Goal: Task Accomplishment & Management: Manage account settings

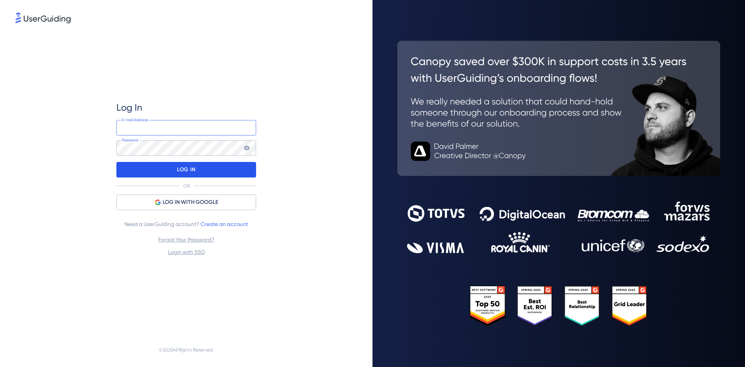
type input "[EMAIL_ADDRESS][PERSON_NAME][PERSON_NAME][DOMAIN_NAME]"
click at [182, 170] on p "LOG IN" at bounding box center [186, 169] width 18 height 12
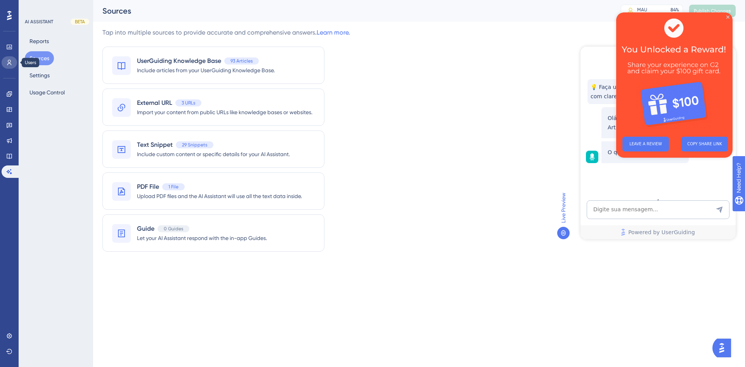
drag, startPoint x: 9, startPoint y: 64, endPoint x: 19, endPoint y: 85, distance: 23.4
click at [9, 64] on icon at bounding box center [9, 62] width 6 height 6
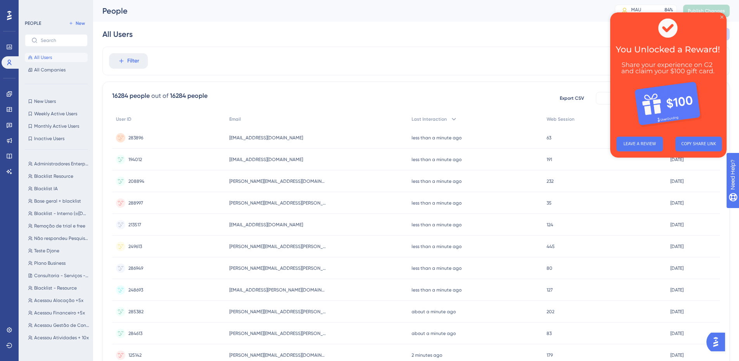
click at [721, 16] on icon "Close Preview" at bounding box center [721, 17] width 3 height 3
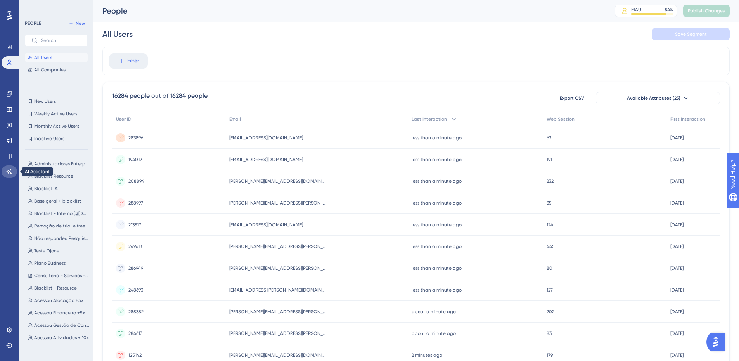
click at [5, 170] on link at bounding box center [10, 171] width 16 height 12
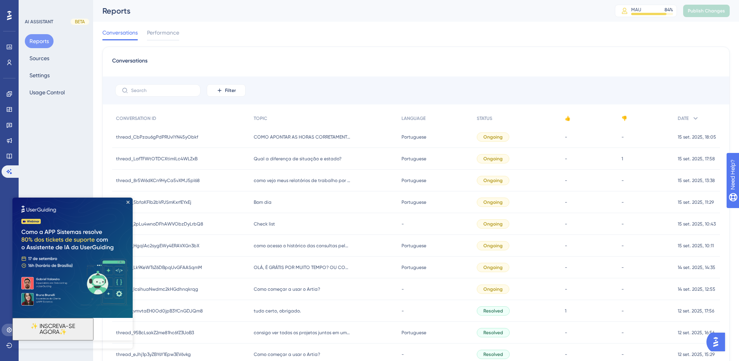
click at [9, 329] on icon at bounding box center [9, 330] width 6 height 6
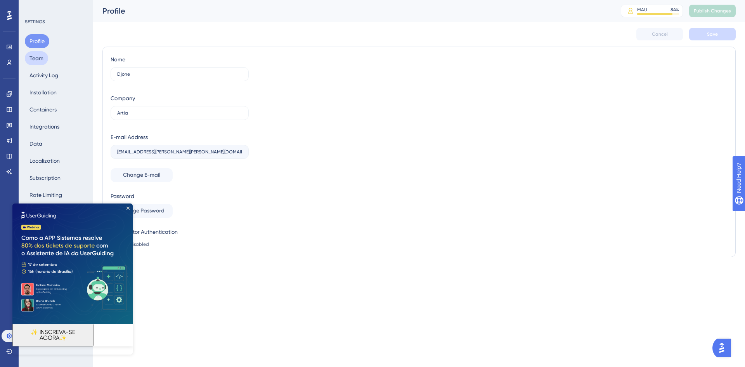
click at [42, 57] on button "Team" at bounding box center [36, 58] width 23 height 14
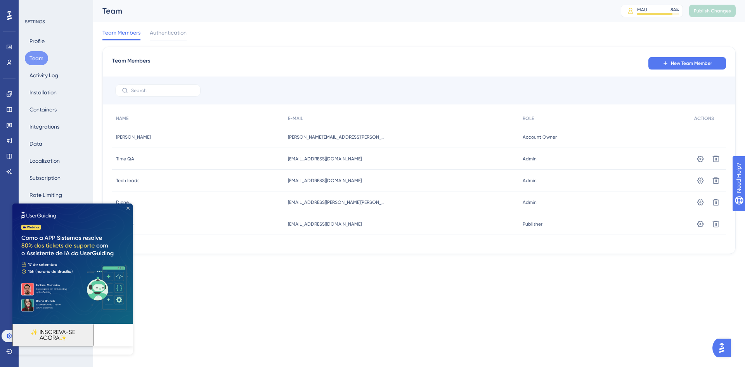
click at [129, 209] on icon "Close Preview" at bounding box center [127, 207] width 3 height 3
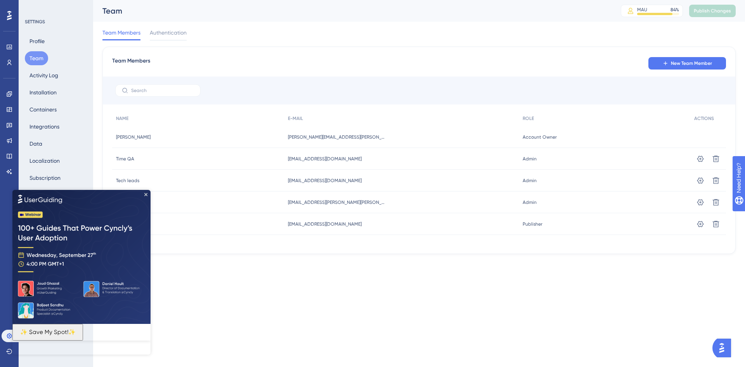
click at [144, 194] on img at bounding box center [81, 256] width 138 height 134
drag, startPoint x: 145, startPoint y: 194, endPoint x: 157, endPoint y: 384, distance: 190.8
click at [145, 194] on icon "Close Preview" at bounding box center [145, 193] width 3 height 3
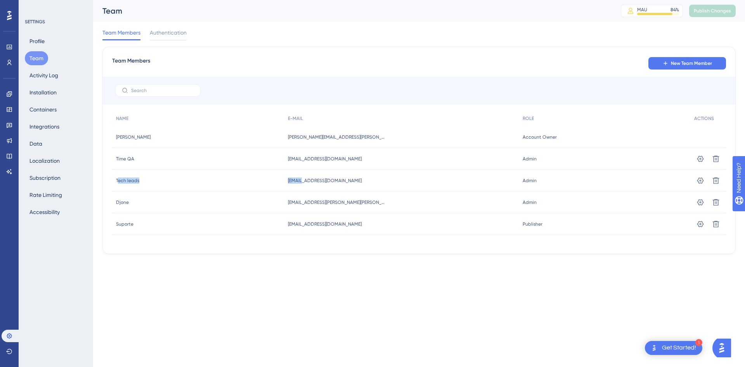
drag, startPoint x: 118, startPoint y: 181, endPoint x: 306, endPoint y: 180, distance: 188.1
click at [0, 0] on div "Tech leads Tech leads [EMAIL_ADDRESS][DOMAIN_NAME] [EMAIL_ADDRESS][DOMAIN_NAME]…" at bounding box center [0, 0] width 0 height 0
click at [349, 178] on div "[EMAIL_ADDRESS][DOMAIN_NAME] [EMAIL_ADDRESS][DOMAIN_NAME]" at bounding box center [401, 180] width 234 height 22
drag, startPoint x: 291, startPoint y: 182, endPoint x: 348, endPoint y: 180, distance: 56.7
click at [348, 180] on div "[EMAIL_ADDRESS][DOMAIN_NAME] [EMAIL_ADDRESS][DOMAIN_NAME]" at bounding box center [401, 180] width 234 height 22
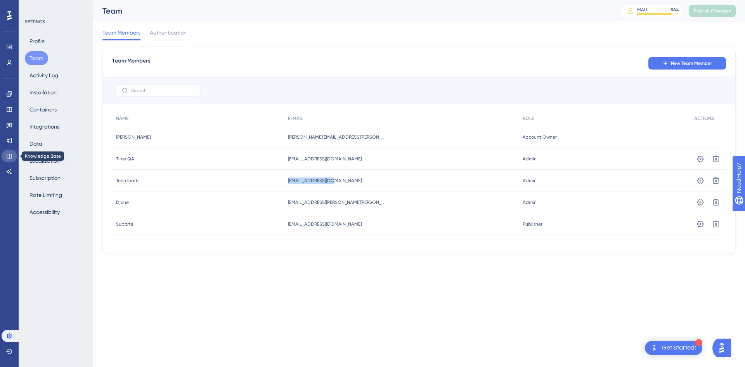
click at [8, 157] on icon at bounding box center [9, 156] width 6 height 6
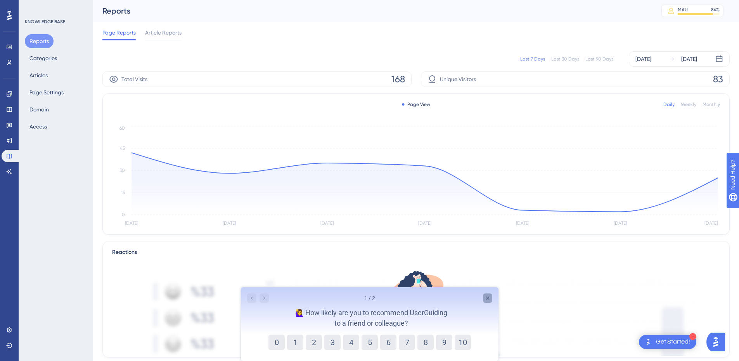
click at [483, 297] on div "Close survey" at bounding box center [486, 297] width 9 height 9
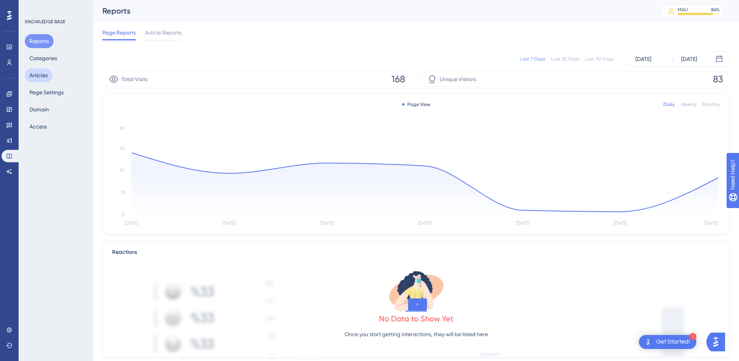
drag, startPoint x: 43, startPoint y: 76, endPoint x: 48, endPoint y: 81, distance: 6.6
click at [43, 76] on button "Articles" at bounding box center [39, 75] width 28 height 14
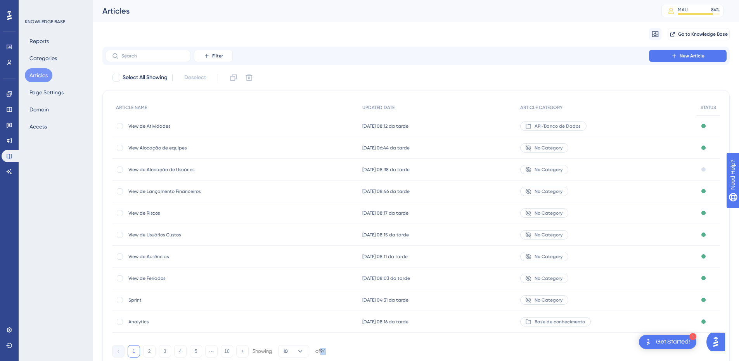
drag, startPoint x: 321, startPoint y: 352, endPoint x: 335, endPoint y: 352, distance: 13.6
click at [335, 352] on div "1 2 3 4 5 ⋯ 10 Showing 10 of 94" at bounding box center [416, 350] width 608 height 16
click at [41, 44] on button "Reports" at bounding box center [39, 41] width 29 height 14
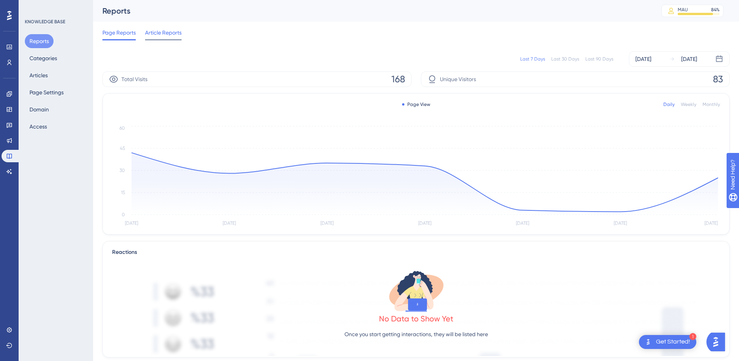
drag, startPoint x: 159, startPoint y: 27, endPoint x: 158, endPoint y: 35, distance: 7.5
click at [159, 29] on div "Page Reports Article Reports" at bounding box center [415, 34] width 627 height 25
click at [158, 35] on span "Article Reports" at bounding box center [163, 32] width 36 height 9
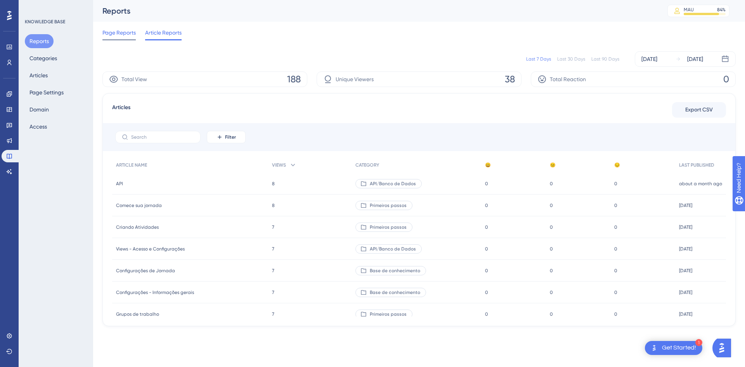
click at [122, 33] on span "Page Reports" at bounding box center [118, 32] width 33 height 9
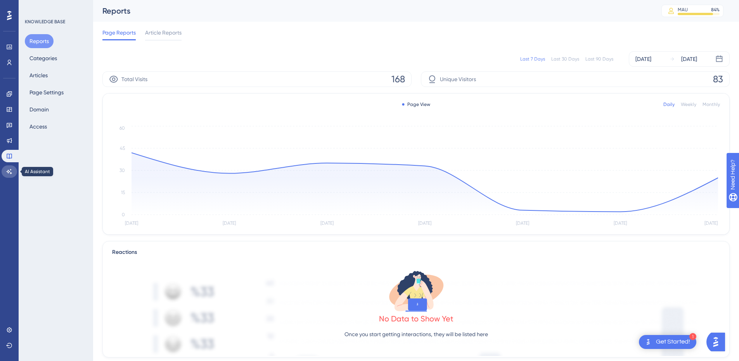
click at [9, 171] on icon at bounding box center [9, 171] width 5 height 5
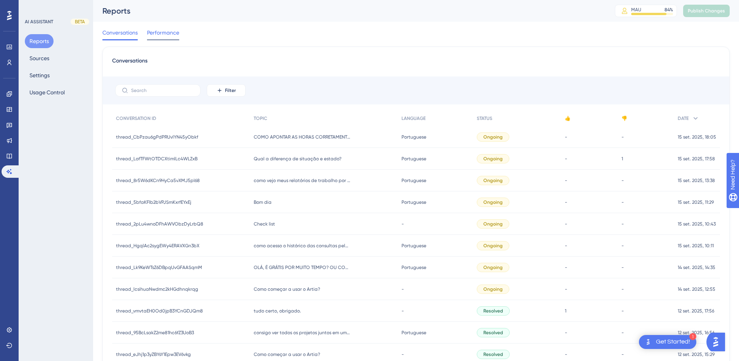
click at [156, 37] on span "Performance" at bounding box center [163, 32] width 32 height 9
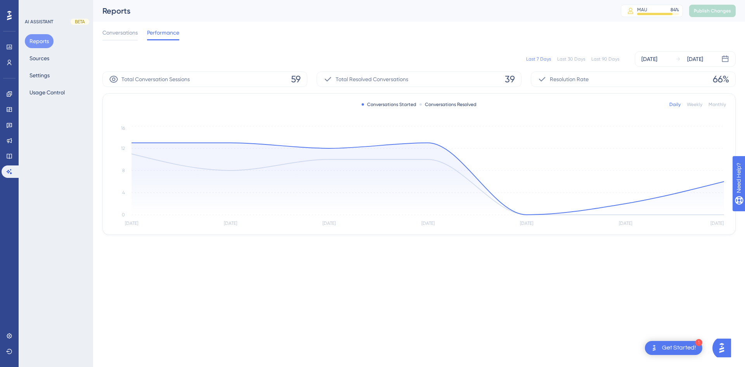
click at [599, 61] on div "Last 90 Days" at bounding box center [605, 59] width 28 height 6
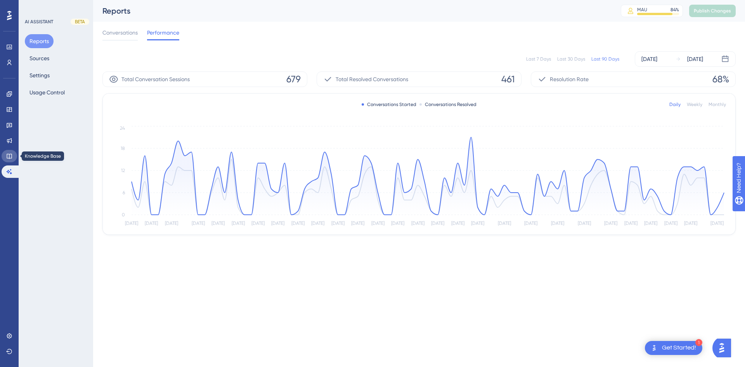
click at [6, 155] on icon at bounding box center [9, 156] width 6 height 6
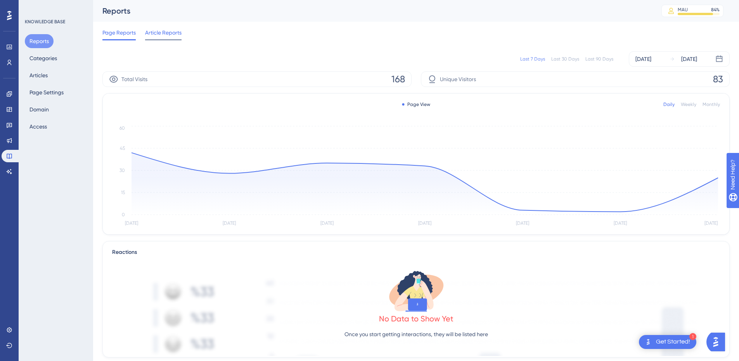
click at [162, 30] on span "Article Reports" at bounding box center [163, 32] width 36 height 9
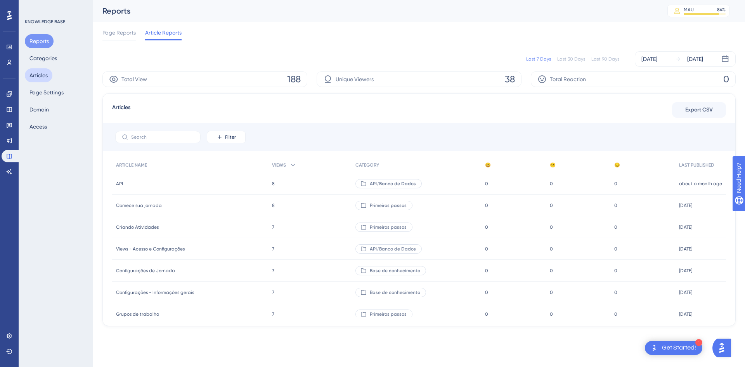
click at [34, 79] on button "Articles" at bounding box center [39, 75] width 28 height 14
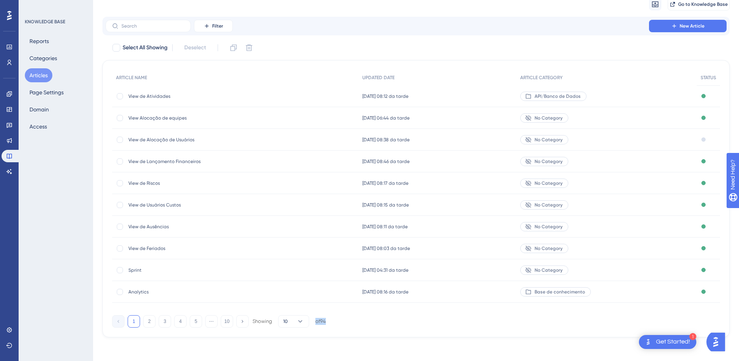
scroll to position [33, 0]
drag, startPoint x: 347, startPoint y: 353, endPoint x: 319, endPoint y: 334, distance: 33.9
click at [319, 334] on div "ARTICLE NAME UPDATED DATE ARTICLE CATEGORY STATUS View de Atividades View de At…" at bounding box center [415, 198] width 627 height 277
click at [355, 339] on div "Performance Users Engagement Widgets Feedback Product Updates Knowledge Base AI…" at bounding box center [416, 158] width 646 height 382
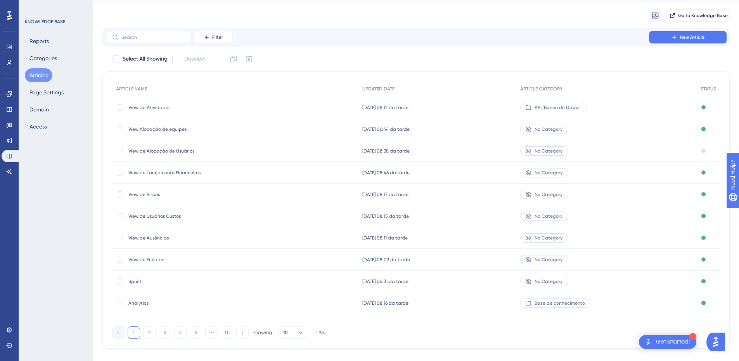
scroll to position [31, 0]
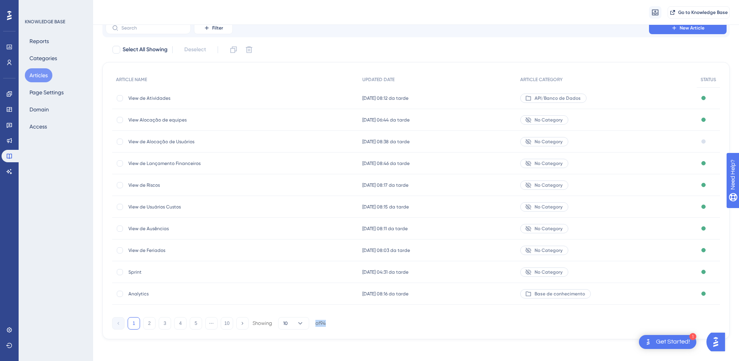
drag, startPoint x: 330, startPoint y: 323, endPoint x: 315, endPoint y: 323, distance: 15.5
click at [315, 323] on div "1 2 3 4 5 ⋯ 10 Showing 10 of 94" at bounding box center [416, 322] width 608 height 16
click at [331, 330] on div "ARTICLE NAME UPDATED DATE ARTICLE CATEGORY STATUS View de Atividades View de At…" at bounding box center [415, 200] width 627 height 277
drag, startPoint x: 338, startPoint y: 322, endPoint x: 316, endPoint y: 323, distance: 21.3
click at [316, 323] on div "1 2 3 4 5 ⋯ 10 Showing 10 of 94" at bounding box center [416, 322] width 608 height 16
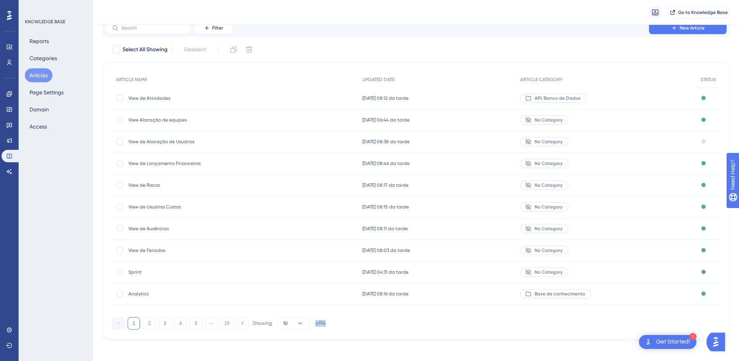
click at [344, 325] on div "1 2 3 4 5 ⋯ 10 Showing 10 of 94" at bounding box center [416, 322] width 608 height 16
drag, startPoint x: 344, startPoint y: 324, endPoint x: 315, endPoint y: 327, distance: 29.3
click at [315, 327] on div "1 2 3 4 5 ⋯ 10 Showing 10 of 94" at bounding box center [416, 322] width 608 height 16
click at [40, 45] on button "Reports" at bounding box center [39, 41] width 29 height 14
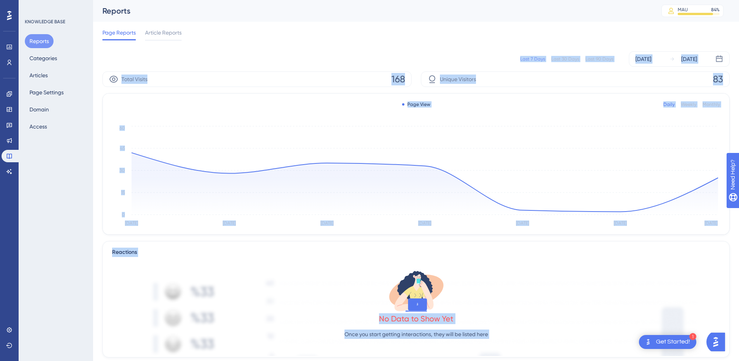
click at [96, 231] on div "Performance Users Engagement Widgets Feedback Product Updates Knowledge Base AI…" at bounding box center [416, 304] width 646 height 609
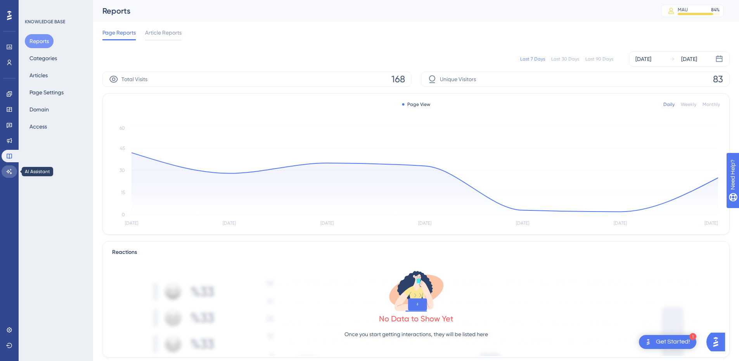
click at [10, 175] on link at bounding box center [10, 171] width 16 height 12
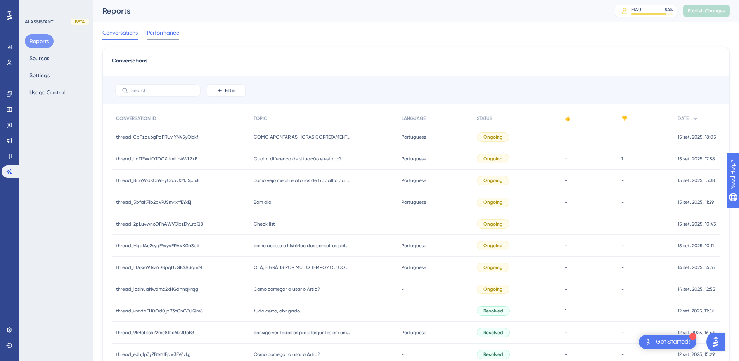
click at [156, 32] on span "Performance" at bounding box center [163, 32] width 32 height 9
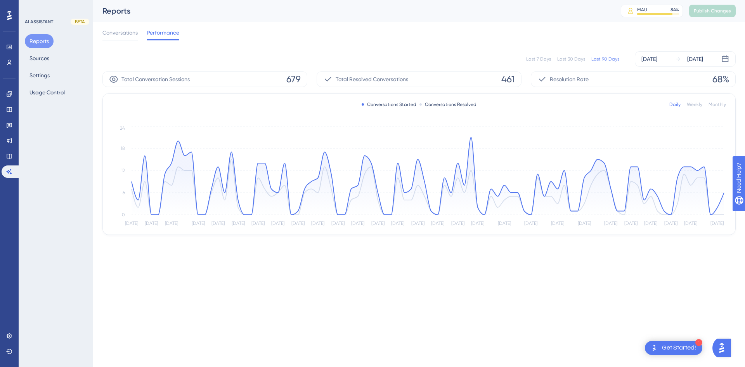
click at [714, 105] on div "Monthly" at bounding box center [716, 104] width 17 height 6
